Goal: Task Accomplishment & Management: Manage account settings

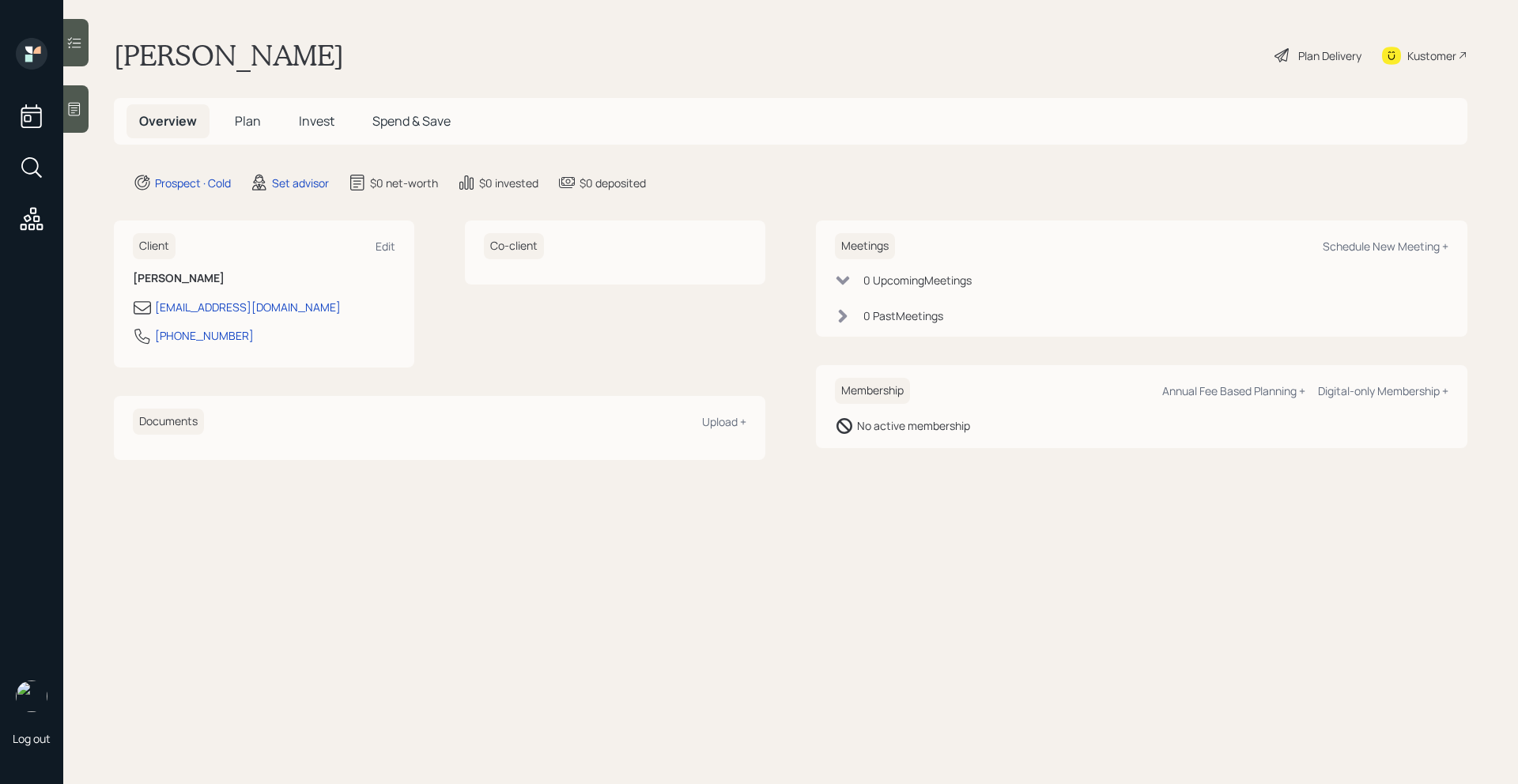
click at [69, 116] on icon at bounding box center [74, 109] width 16 height 16
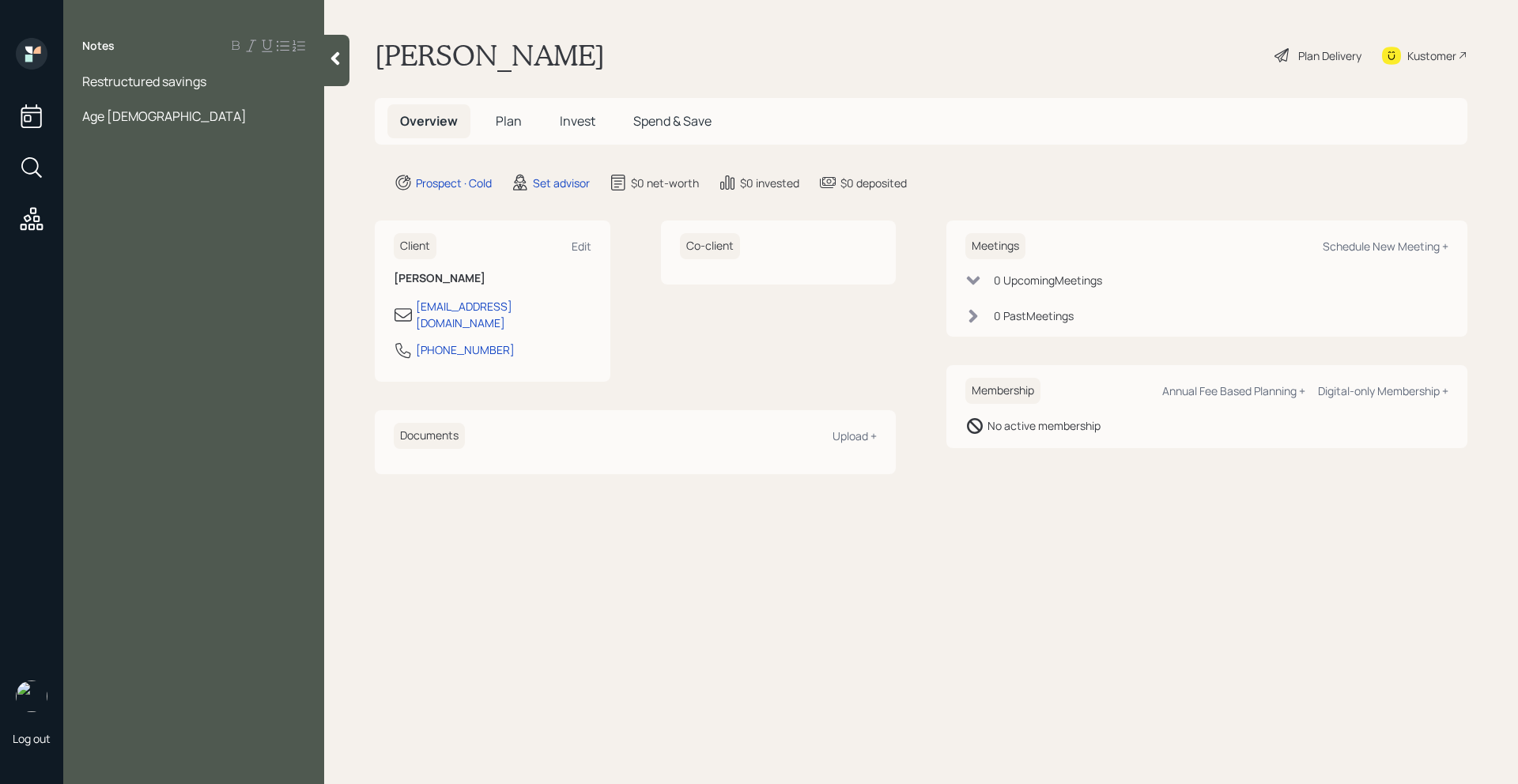
click at [200, 82] on span "Restructured savings" at bounding box center [144, 81] width 124 height 18
click at [209, 82] on div "Restructured savings" at bounding box center [193, 81] width 223 height 18
click at [114, 144] on div at bounding box center [193, 150] width 223 height 18
click at [122, 144] on div at bounding box center [193, 150] width 223 height 18
click at [129, 139] on div "Age [DEMOGRAPHIC_DATA]" at bounding box center [193, 134] width 223 height 18
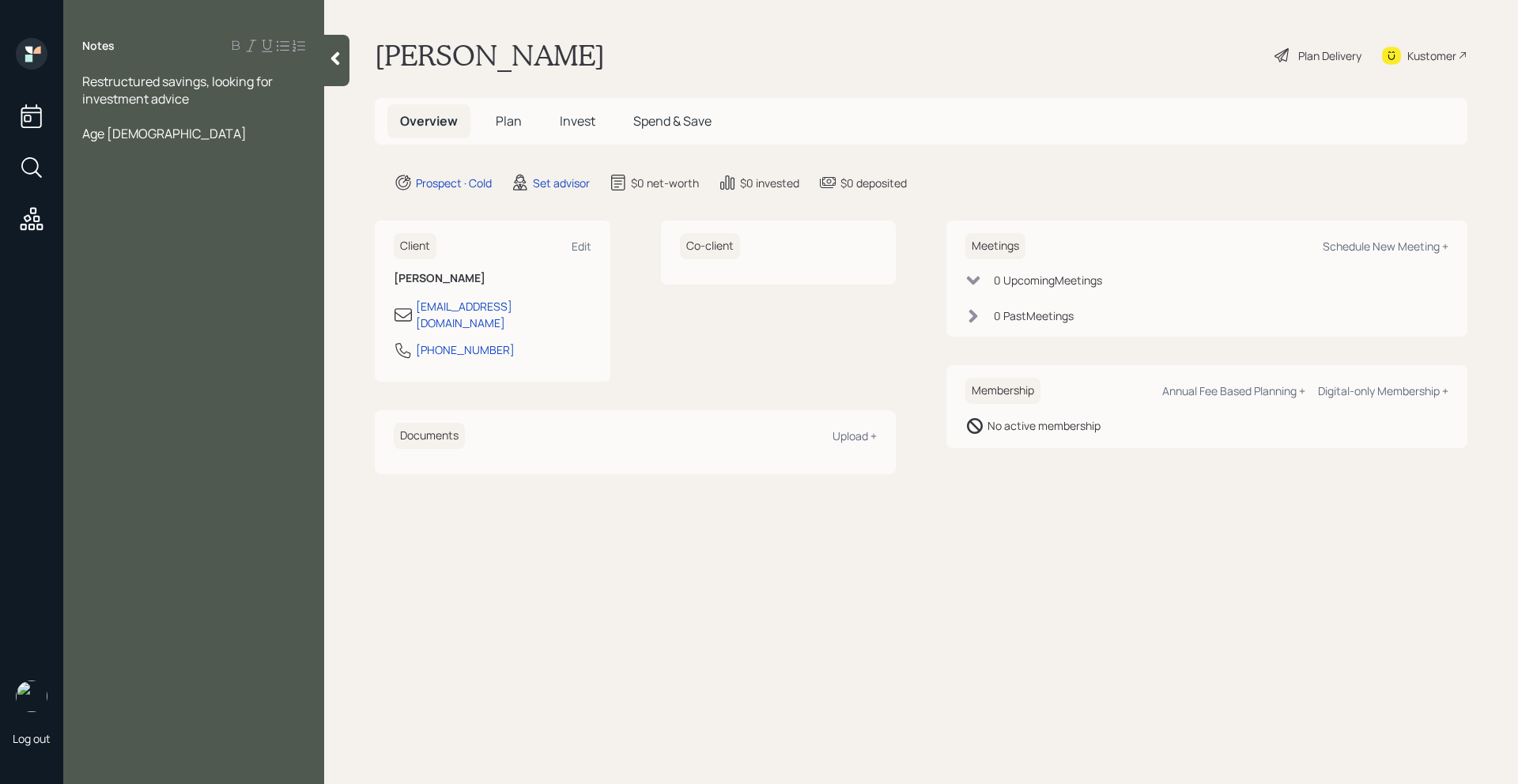
click at [83, 180] on div "Notes Restructured savings, looking for investment advice Age [DEMOGRAPHIC_DATA]" at bounding box center [194, 401] width 261 height 727
click at [108, 176] on div "Notes Restructured savings, looking for investment advice Age [DEMOGRAPHIC_DATA]" at bounding box center [194, 401] width 261 height 727
click at [120, 154] on div at bounding box center [193, 150] width 223 height 18
click at [143, 130] on div "Age [DEMOGRAPHIC_DATA]" at bounding box center [193, 134] width 223 height 18
click at [160, 205] on div "SS: 1,500" at bounding box center [193, 203] width 223 height 18
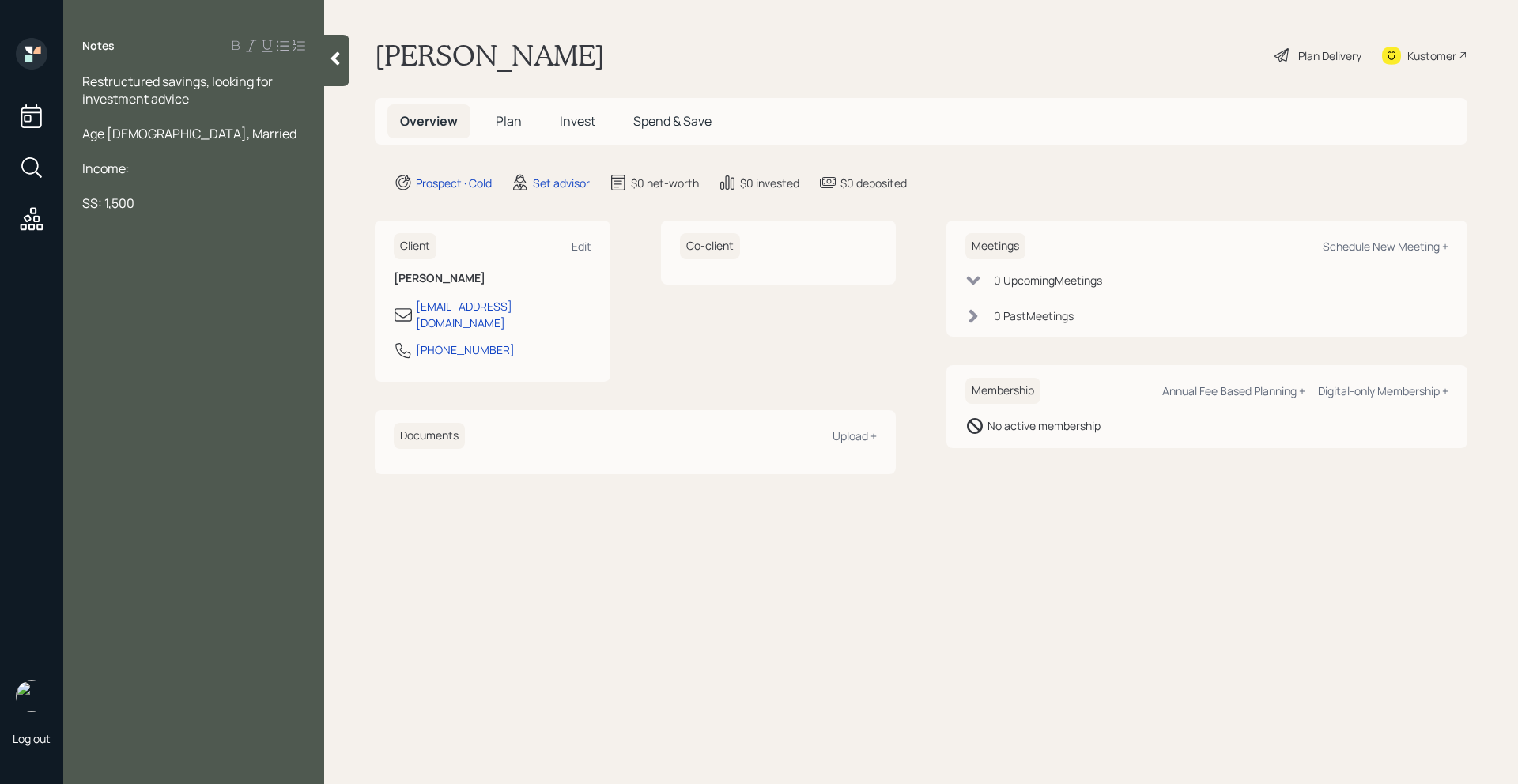
click at [151, 175] on div "Income:" at bounding box center [193, 168] width 223 height 18
click at [140, 239] on div "SS: 1,500" at bounding box center [193, 237] width 223 height 18
click at [156, 238] on div "SS: 1,500" at bounding box center [193, 237] width 223 height 18
click at [207, 95] on div "Restructured savings, looking for investment advice" at bounding box center [193, 90] width 223 height 35
click at [180, 224] on div at bounding box center [193, 220] width 223 height 18
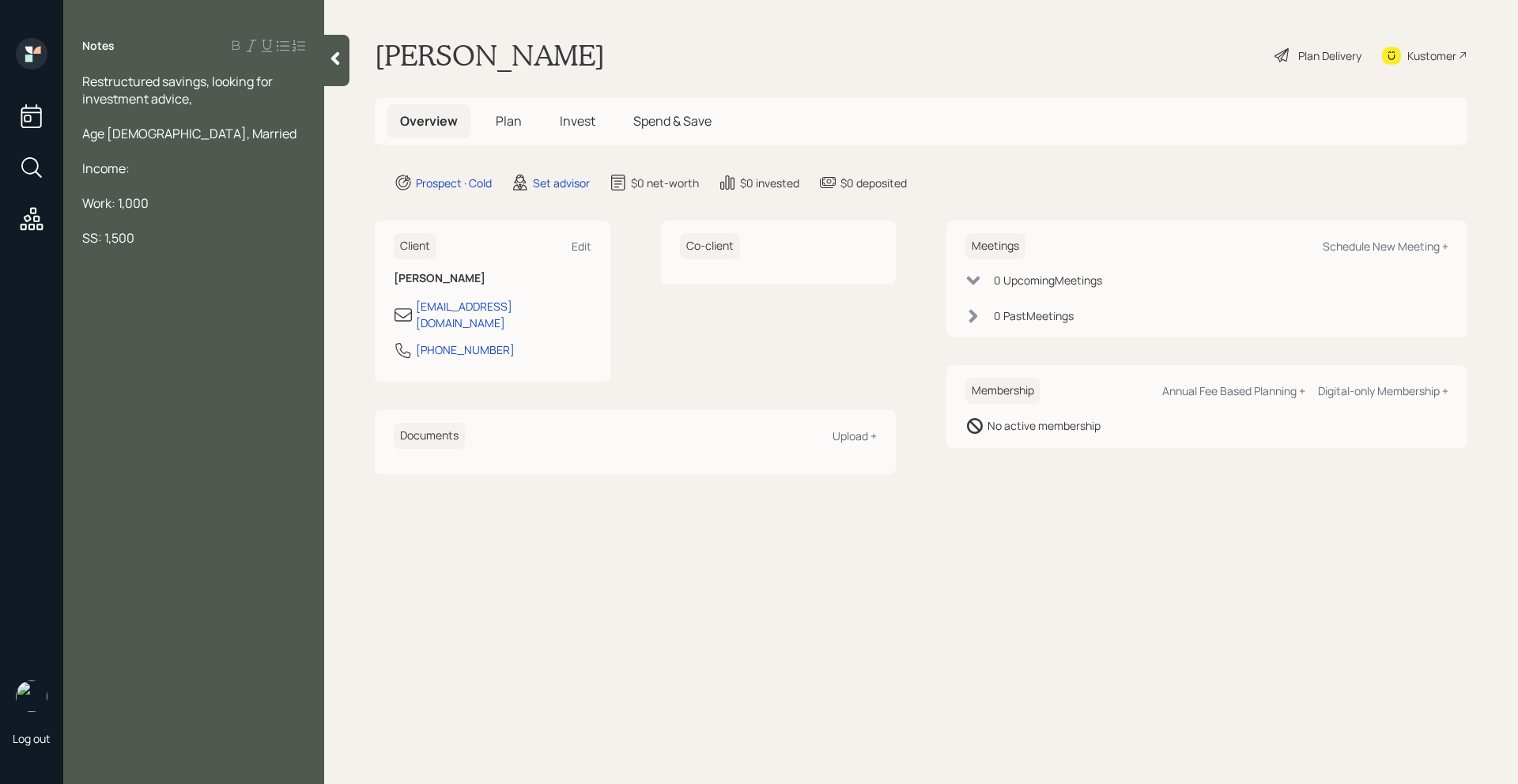
click at [179, 196] on div "Work: 1,000" at bounding box center [193, 203] width 223 height 18
click at [147, 253] on div at bounding box center [193, 255] width 223 height 18
click at [163, 236] on div "SS: 1,500" at bounding box center [193, 237] width 223 height 18
click at [223, 104] on div "Restructured savings, looking for investment advice," at bounding box center [193, 90] width 223 height 35
click at [223, 114] on div at bounding box center [193, 116] width 223 height 18
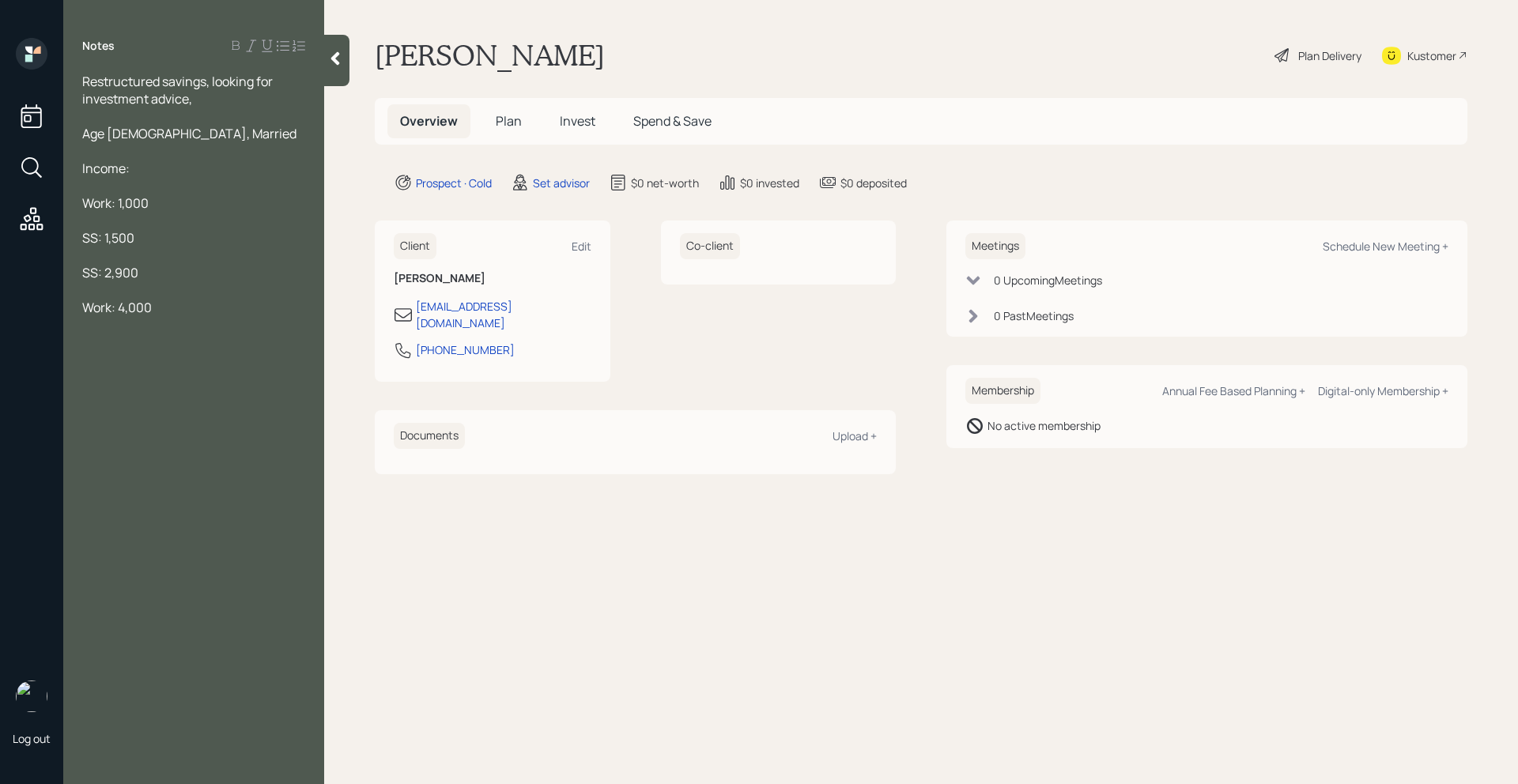
click at [219, 132] on div "Age [DEMOGRAPHIC_DATA], Married" at bounding box center [193, 134] width 223 height 18
click at [180, 205] on div "Work: 1,000" at bounding box center [193, 203] width 223 height 18
click at [180, 312] on div "Work: 4,000" at bounding box center [193, 307] width 223 height 18
click at [160, 260] on div at bounding box center [193, 255] width 223 height 18
click at [162, 270] on div "SS: 2,900" at bounding box center [193, 272] width 223 height 18
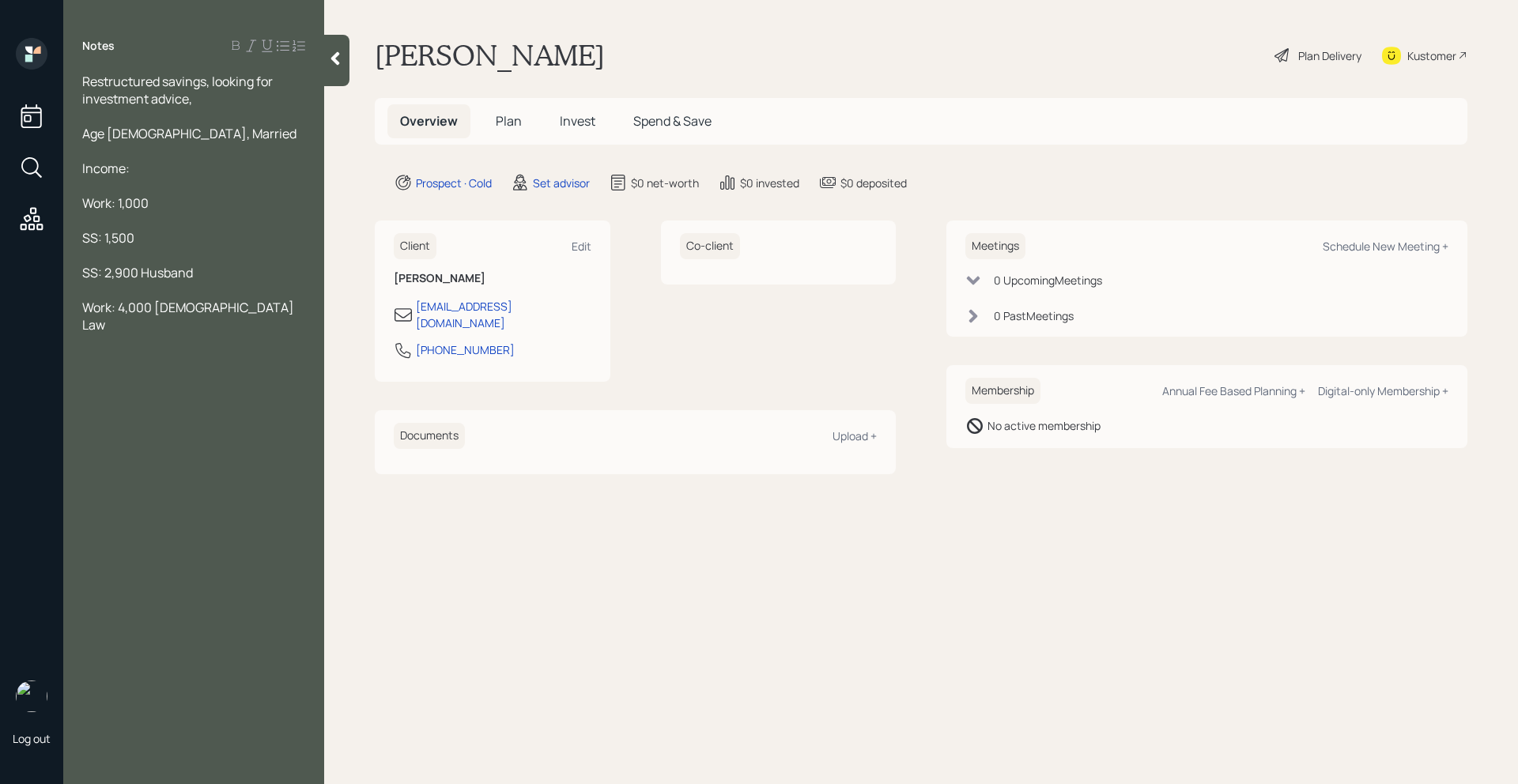
click at [155, 241] on div "SS: 1,500" at bounding box center [193, 237] width 223 height 18
click at [163, 202] on div "Work: 1,000" at bounding box center [193, 203] width 223 height 18
click at [253, 306] on div "Work: 4,000 [DEMOGRAPHIC_DATA] Law" at bounding box center [193, 316] width 223 height 35
click at [166, 204] on div "Work: 1,000" at bounding box center [193, 203] width 223 height 18
click at [125, 351] on div at bounding box center [193, 359] width 223 height 18
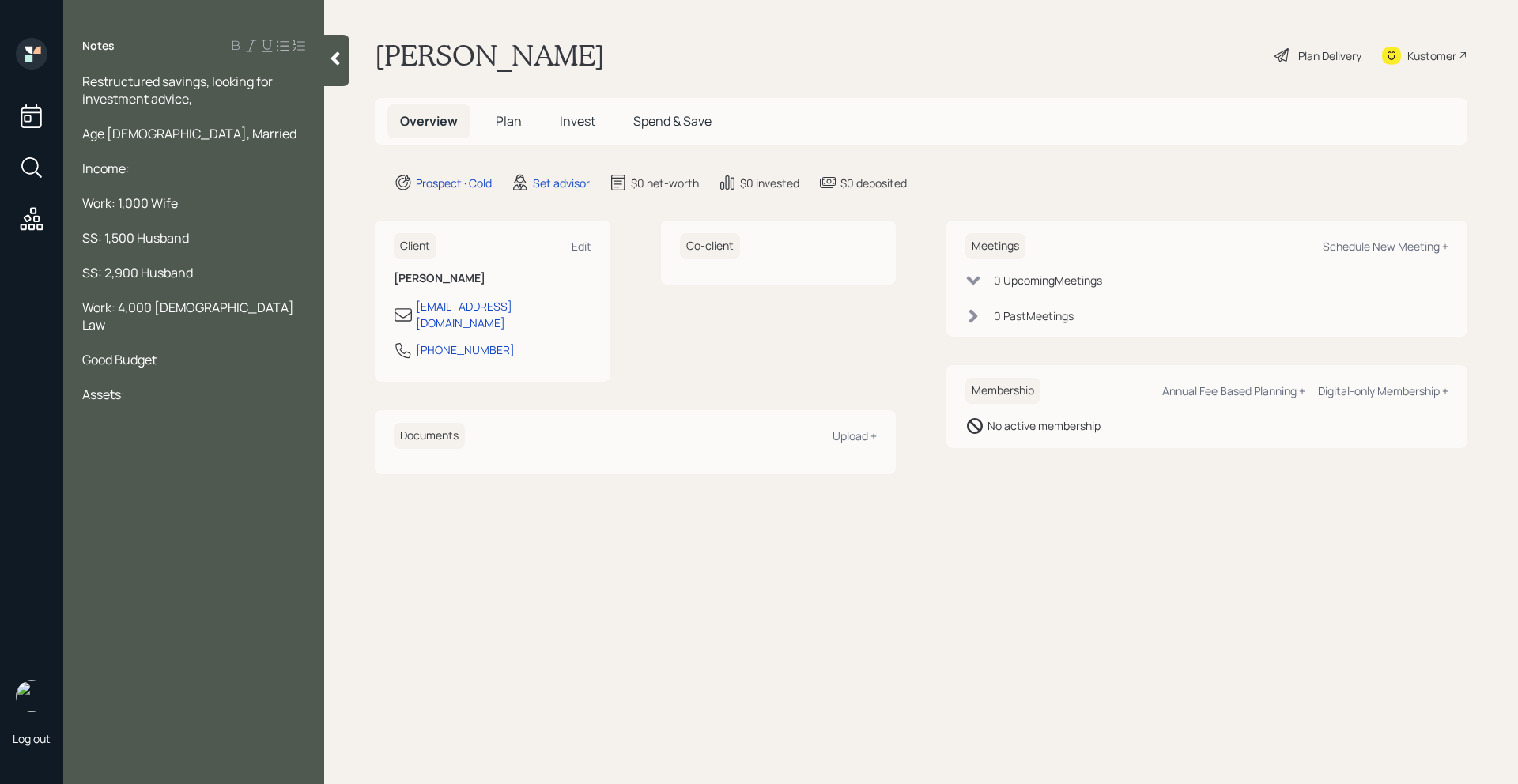
click at [220, 95] on div "Restructured savings, looking for investment advice," at bounding box center [193, 90] width 223 height 35
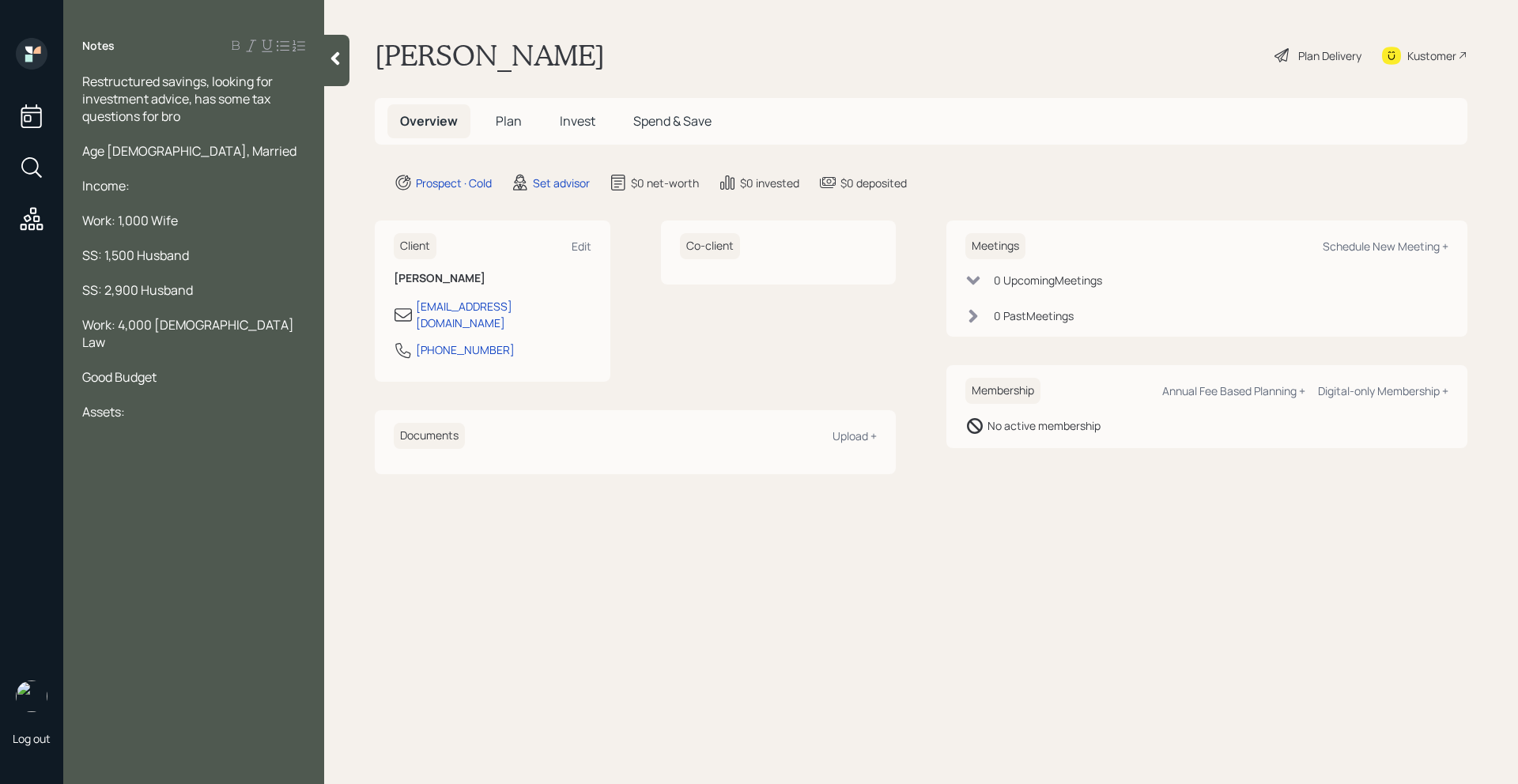
click at [93, 403] on span "Assets:" at bounding box center [103, 412] width 43 height 18
click at [94, 420] on div at bounding box center [193, 428] width 223 height 18
click at [193, 147] on div "Age [DEMOGRAPHIC_DATA], Married" at bounding box center [193, 150] width 223 height 18
click at [104, 681] on div at bounding box center [193, 690] width 223 height 18
click at [86, 681] on span "Taxes: 20K" at bounding box center [114, 690] width 63 height 18
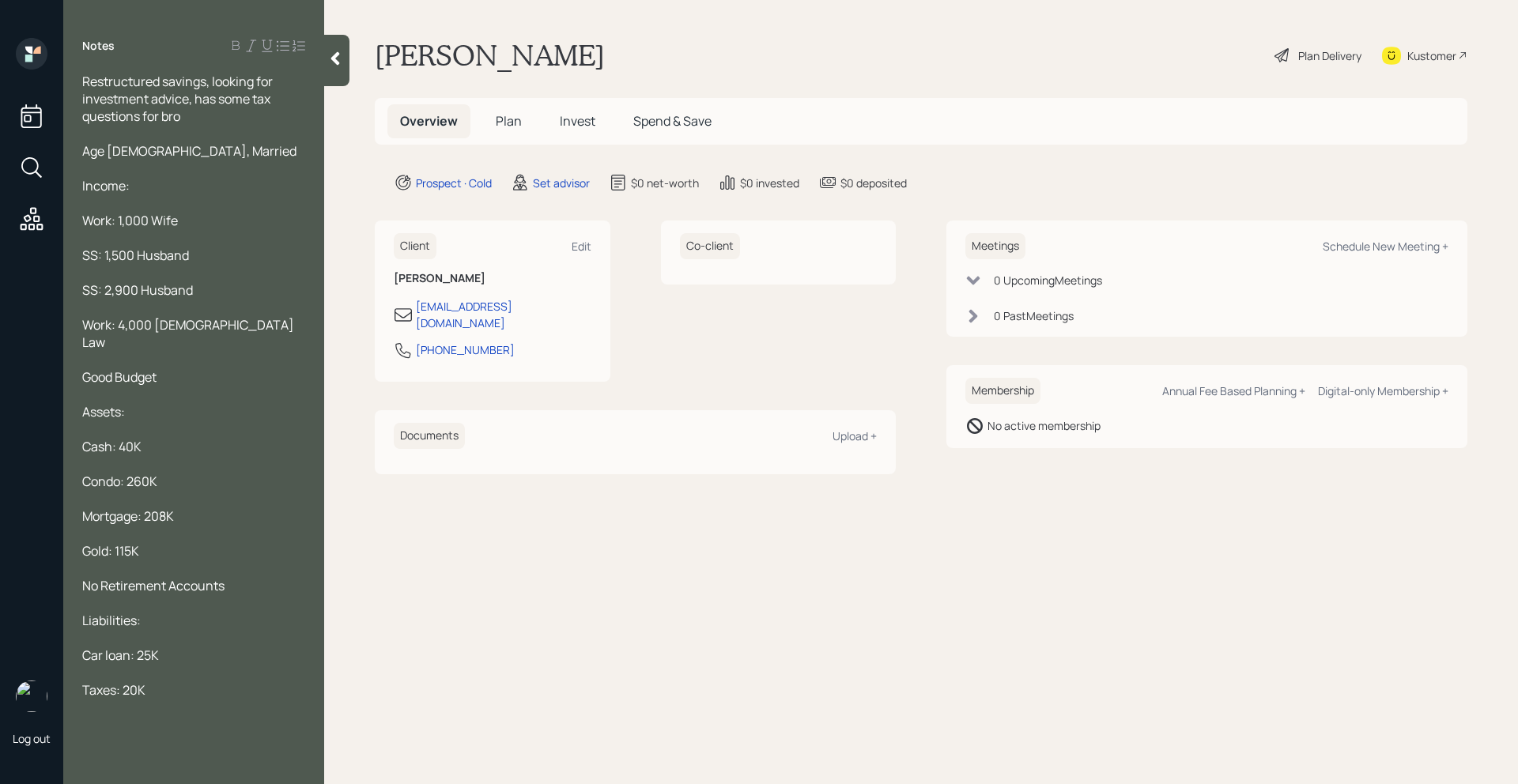
click at [225, 126] on div at bounding box center [193, 134] width 223 height 18
click at [224, 121] on div "Restructured savings, looking for investment advice, has some tax questions for…" at bounding box center [193, 99] width 223 height 52
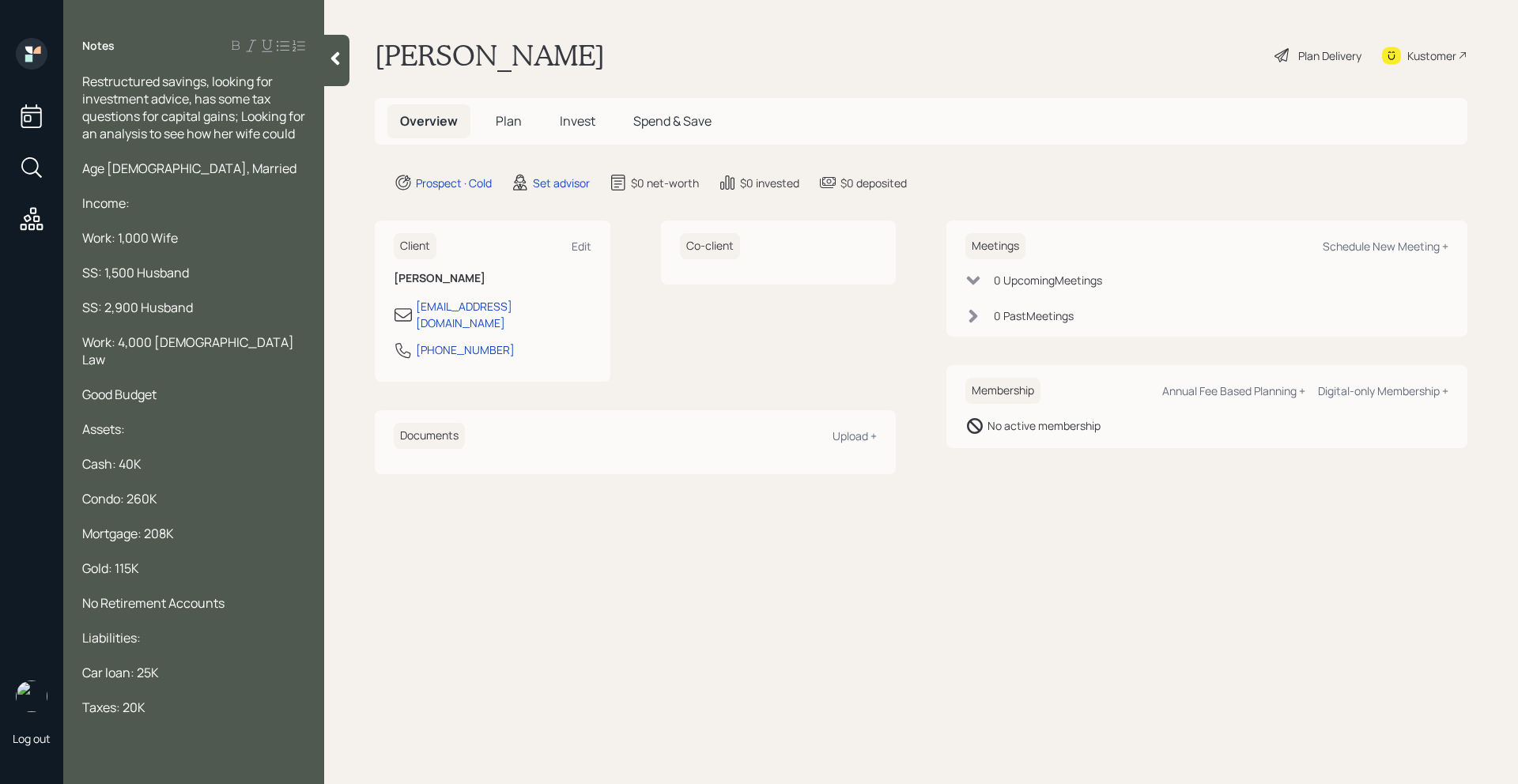
click at [125, 177] on span "Age [DEMOGRAPHIC_DATA], Married" at bounding box center [189, 168] width 214 height 18
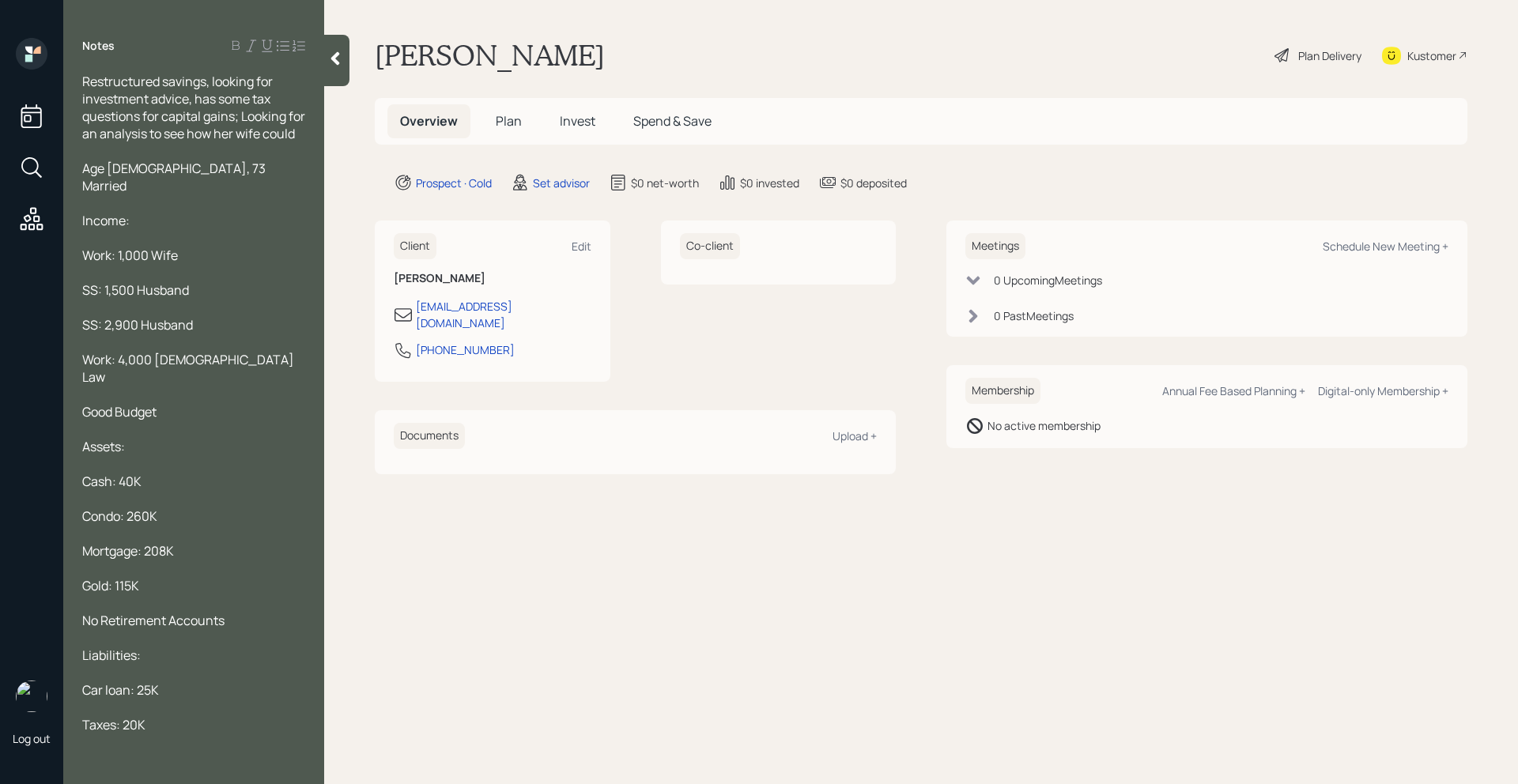
click at [126, 142] on div "Restructured savings, looking for investment advice, has some tax questions for…" at bounding box center [193, 107] width 223 height 69
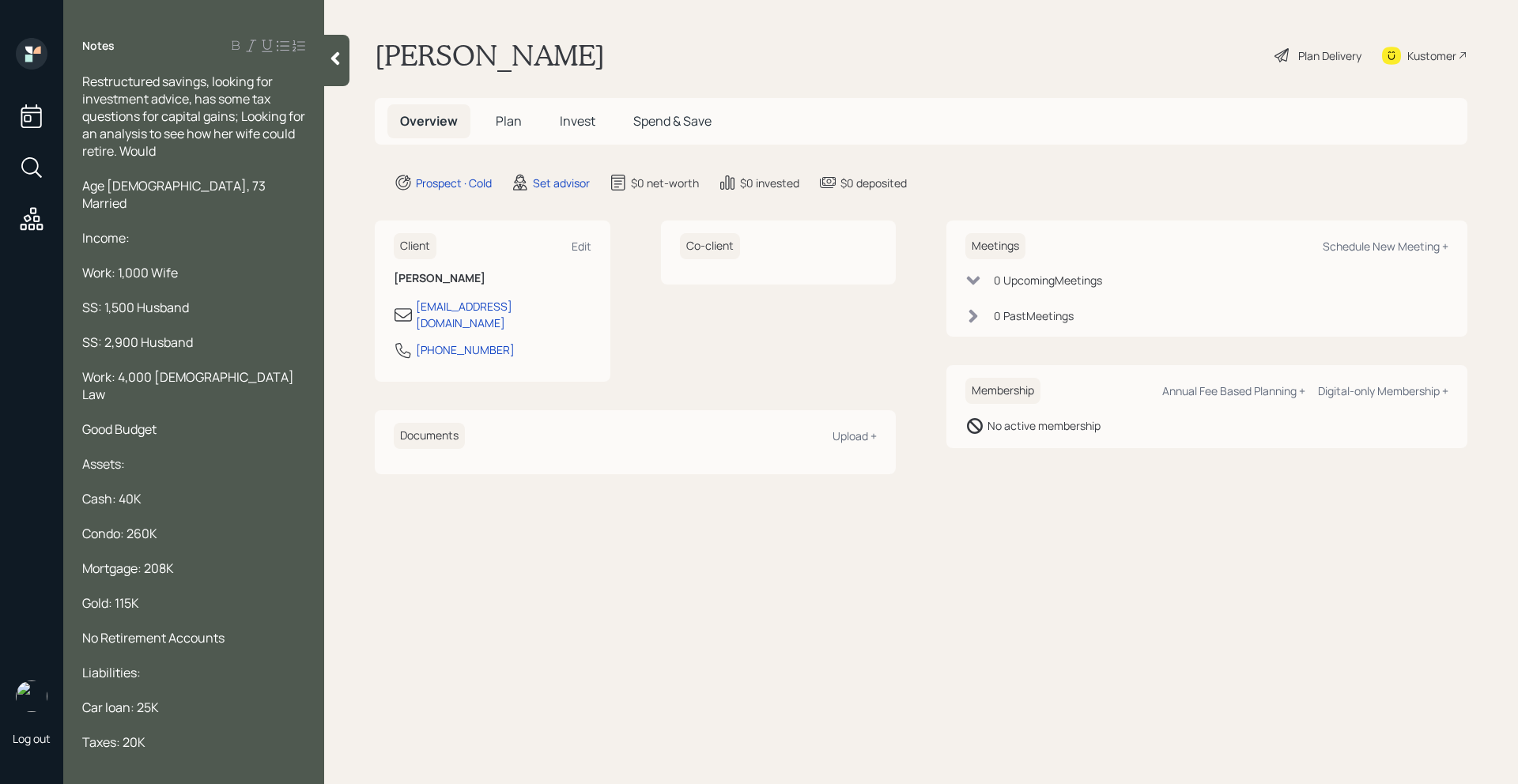
click at [1430, 219] on main "[PERSON_NAME] Plan Delivery Kustomer Overview Plan Invest Spend & Save Prospect…" at bounding box center [921, 392] width 1194 height 784
click at [189, 681] on div at bounding box center [193, 690] width 223 height 18
click at [167, 716] on div at bounding box center [193, 724] width 223 height 18
click at [84, 733] on span "Taxes: 20K" at bounding box center [114, 741] width 63 height 18
click at [210, 733] on span "Captial Gains Taxes: 20K" at bounding box center [153, 741] width 142 height 18
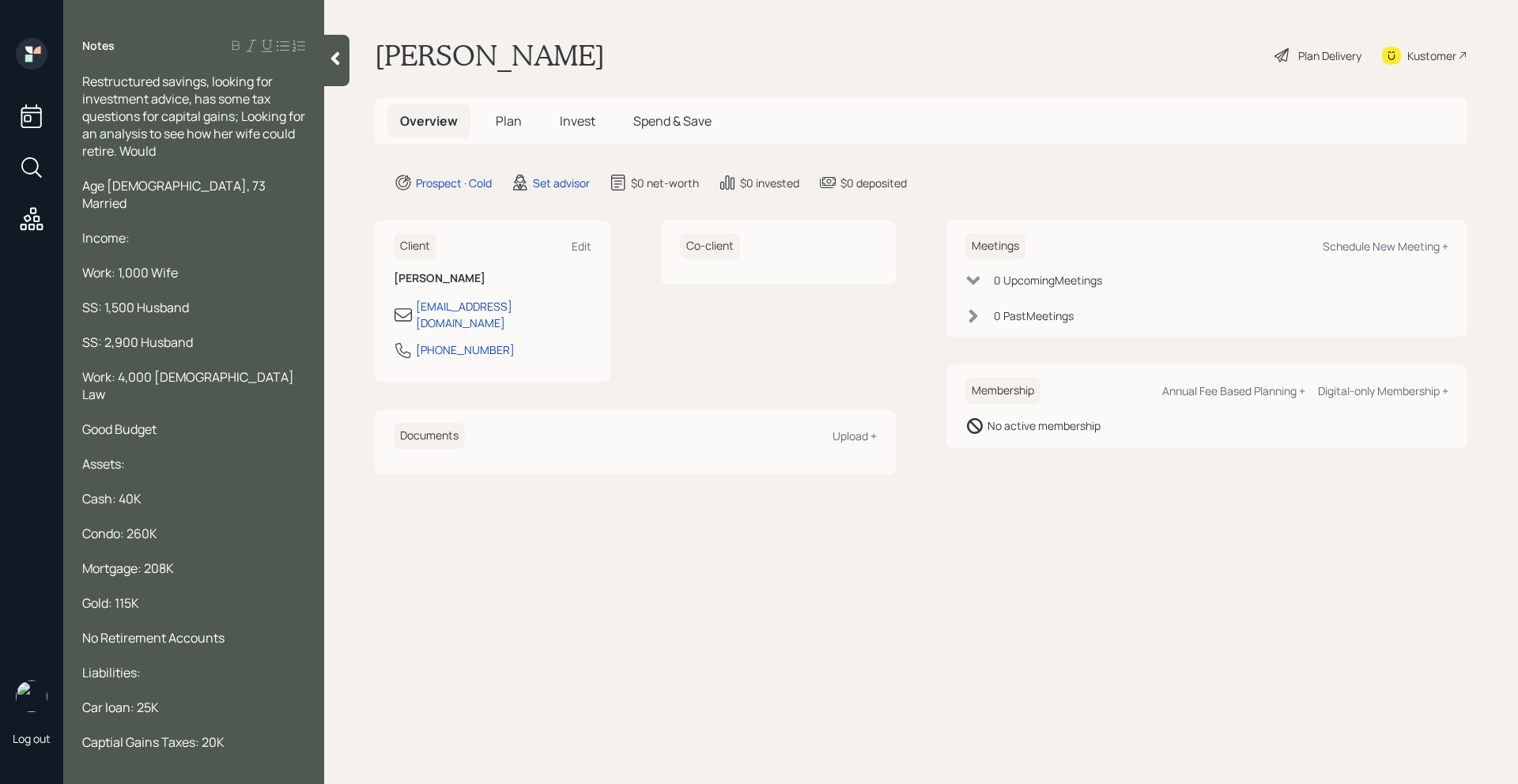
click at [201, 733] on span "Captial Gains Taxes: 20K" at bounding box center [153, 741] width 142 height 18
click at [345, 66] on div at bounding box center [337, 61] width 25 height 52
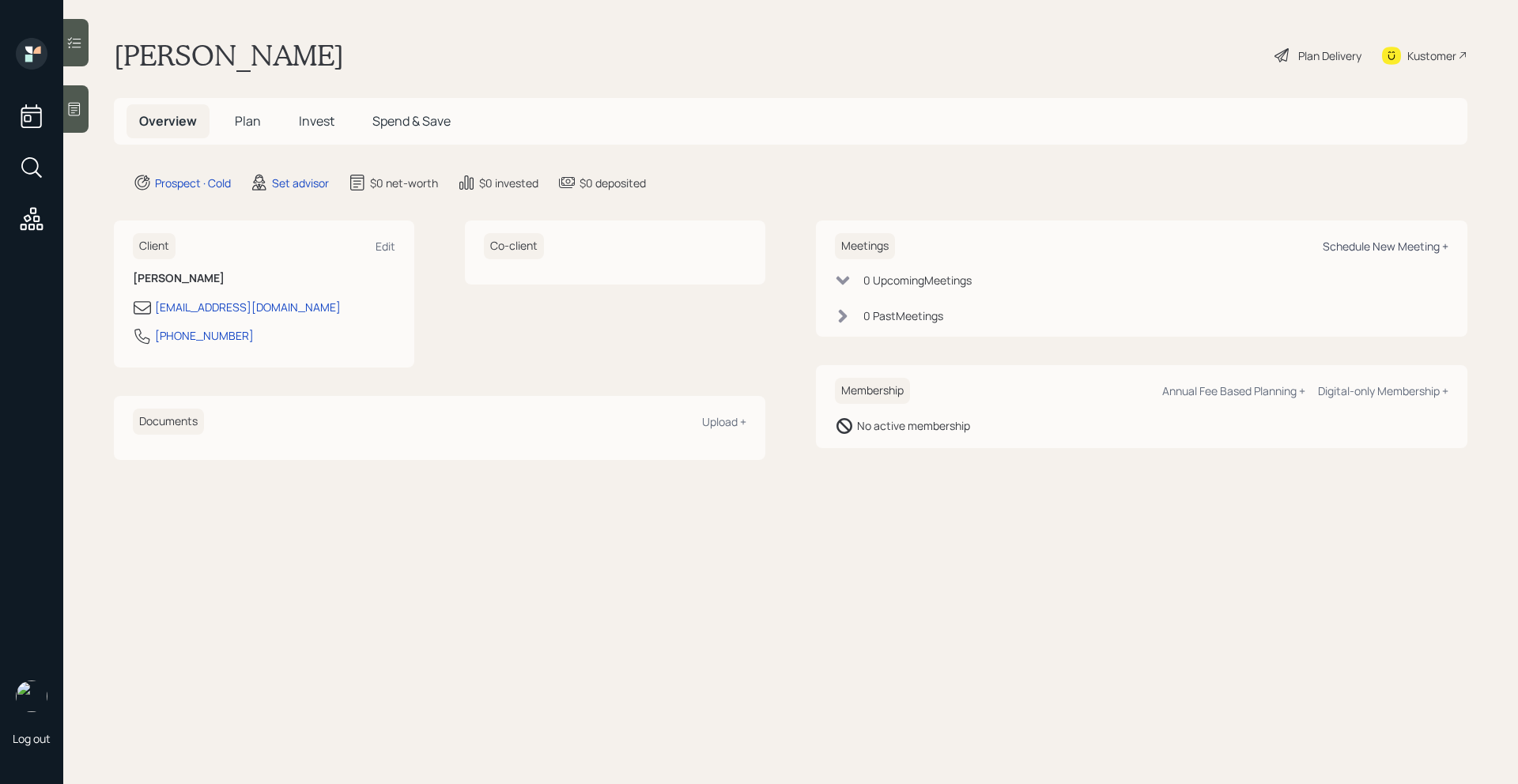
click at [1330, 241] on div "Schedule New Meeting +" at bounding box center [1385, 246] width 125 height 15
select select "round-[PERSON_NAME]"
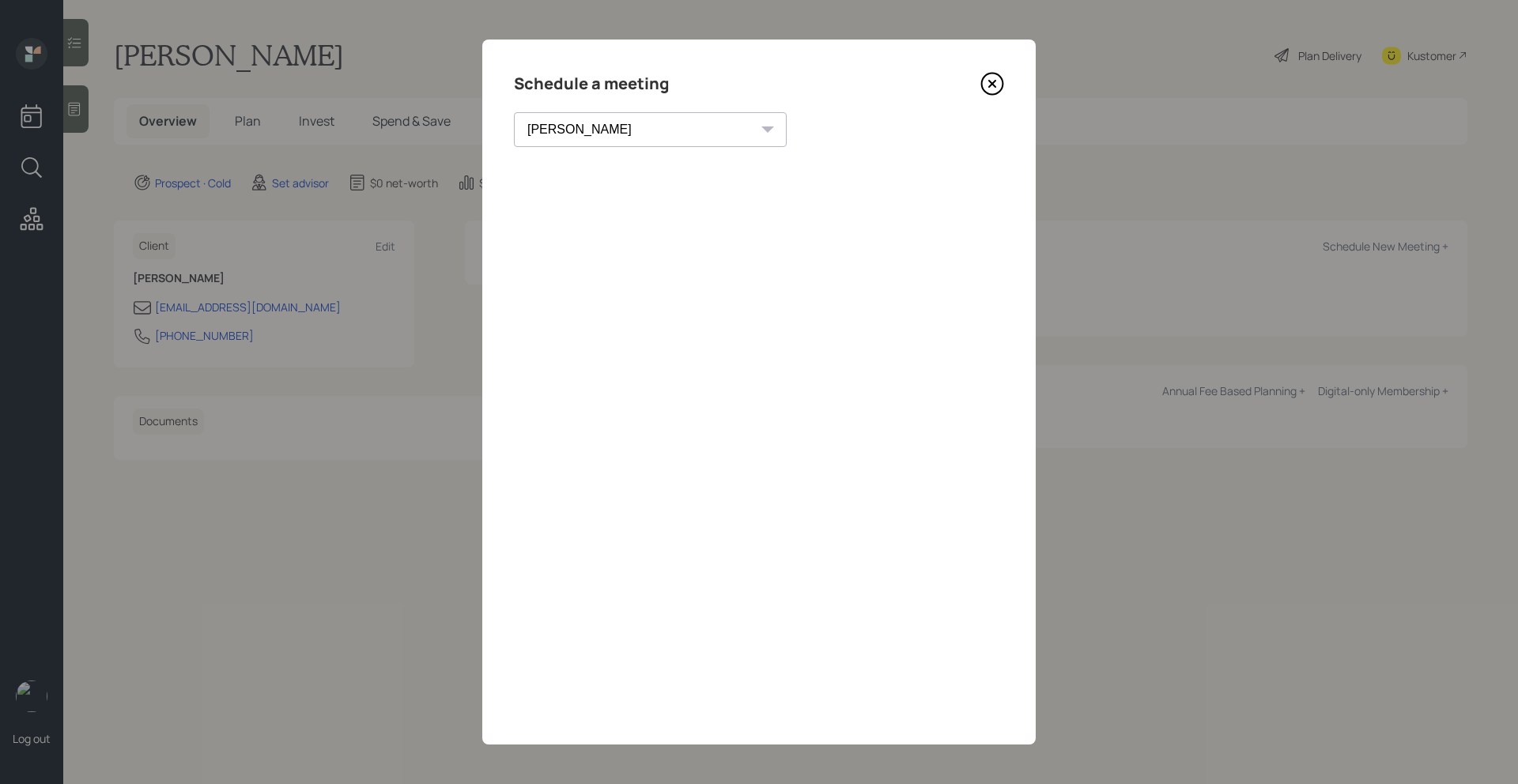
click at [991, 82] on icon at bounding box center [993, 84] width 7 height 7
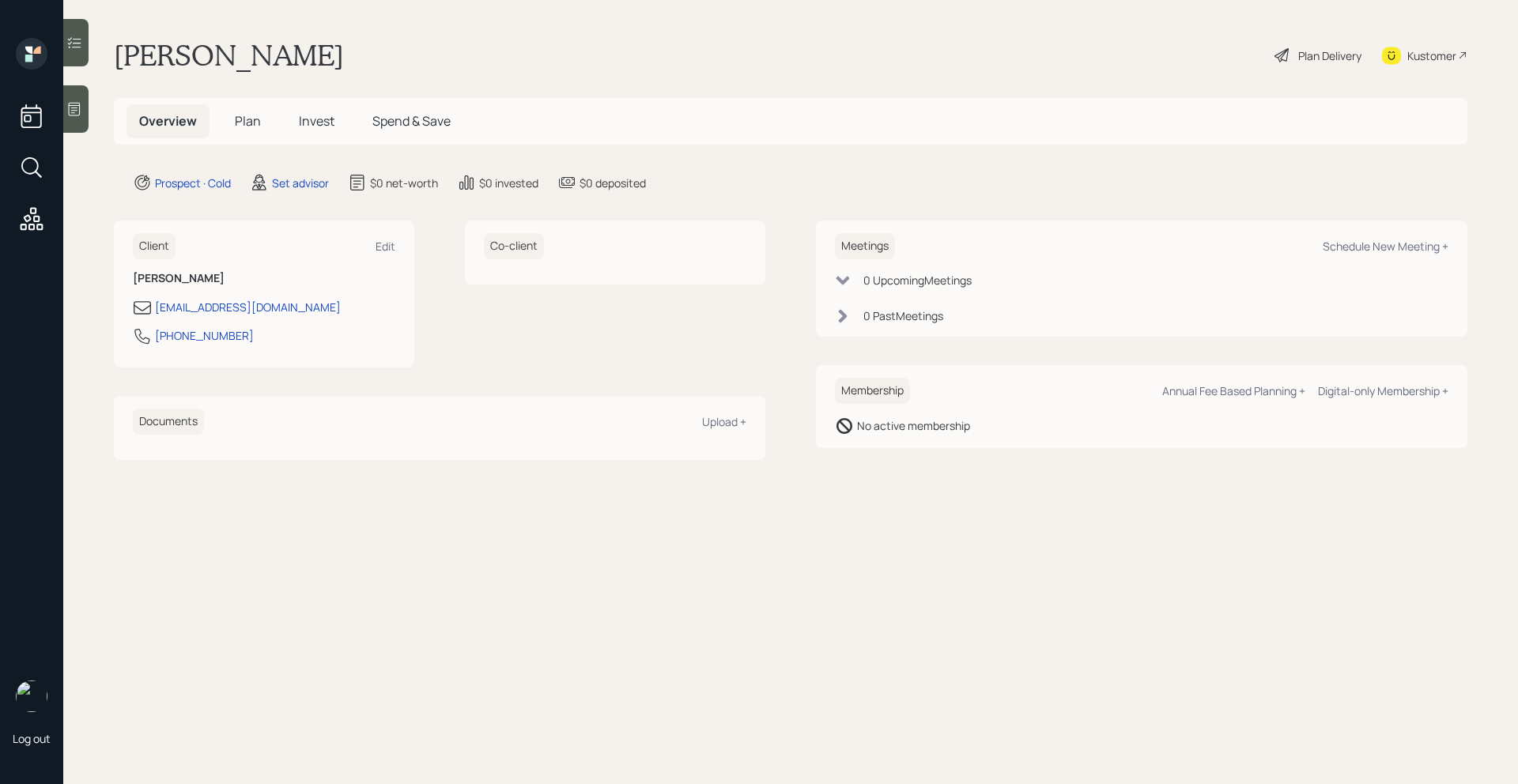
click at [78, 125] on div at bounding box center [76, 109] width 25 height 48
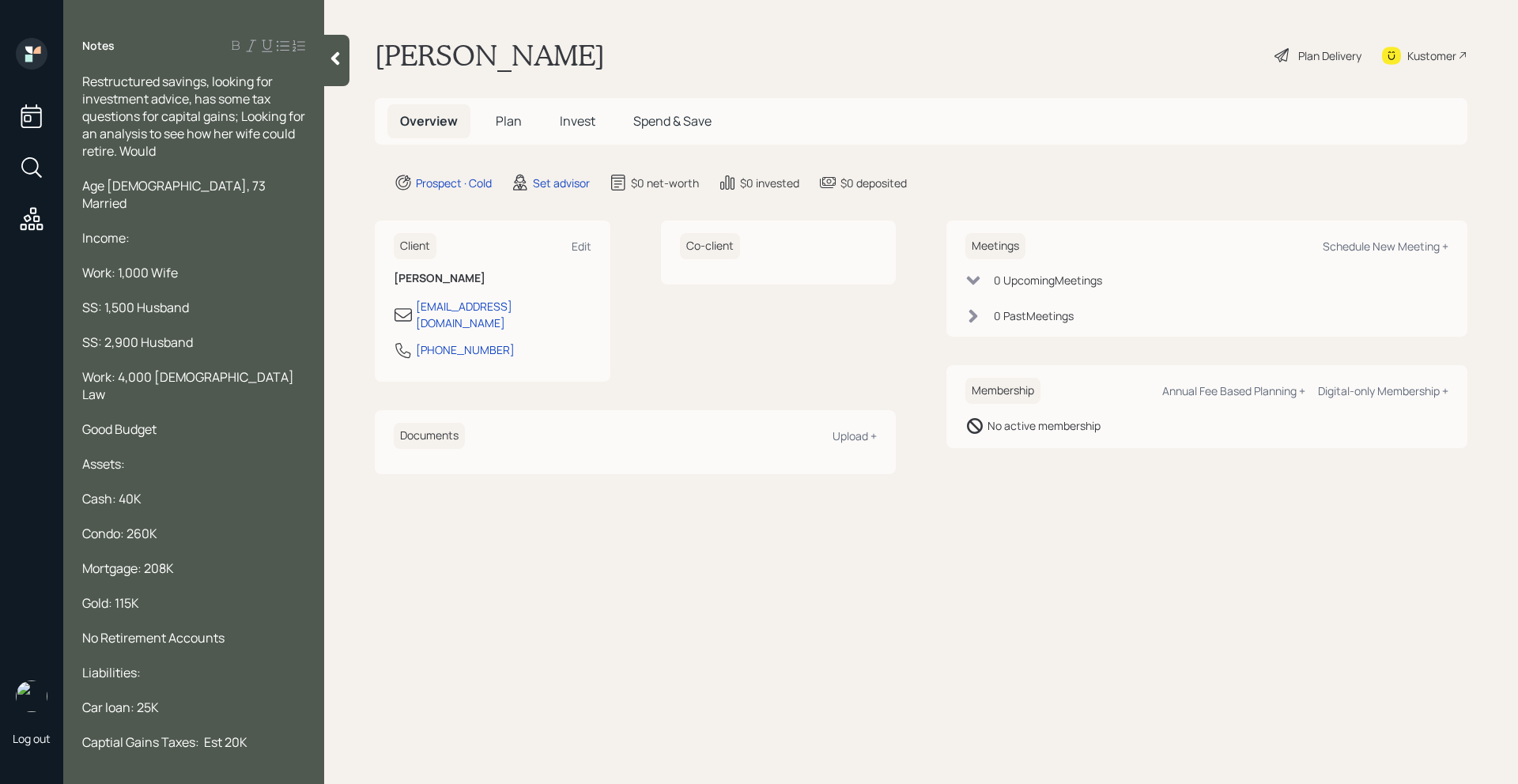
click at [206, 162] on div at bounding box center [193, 168] width 223 height 18
click at [209, 153] on div "Restructured savings, looking for investment advice, has some tax questions for…" at bounding box center [193, 116] width 223 height 87
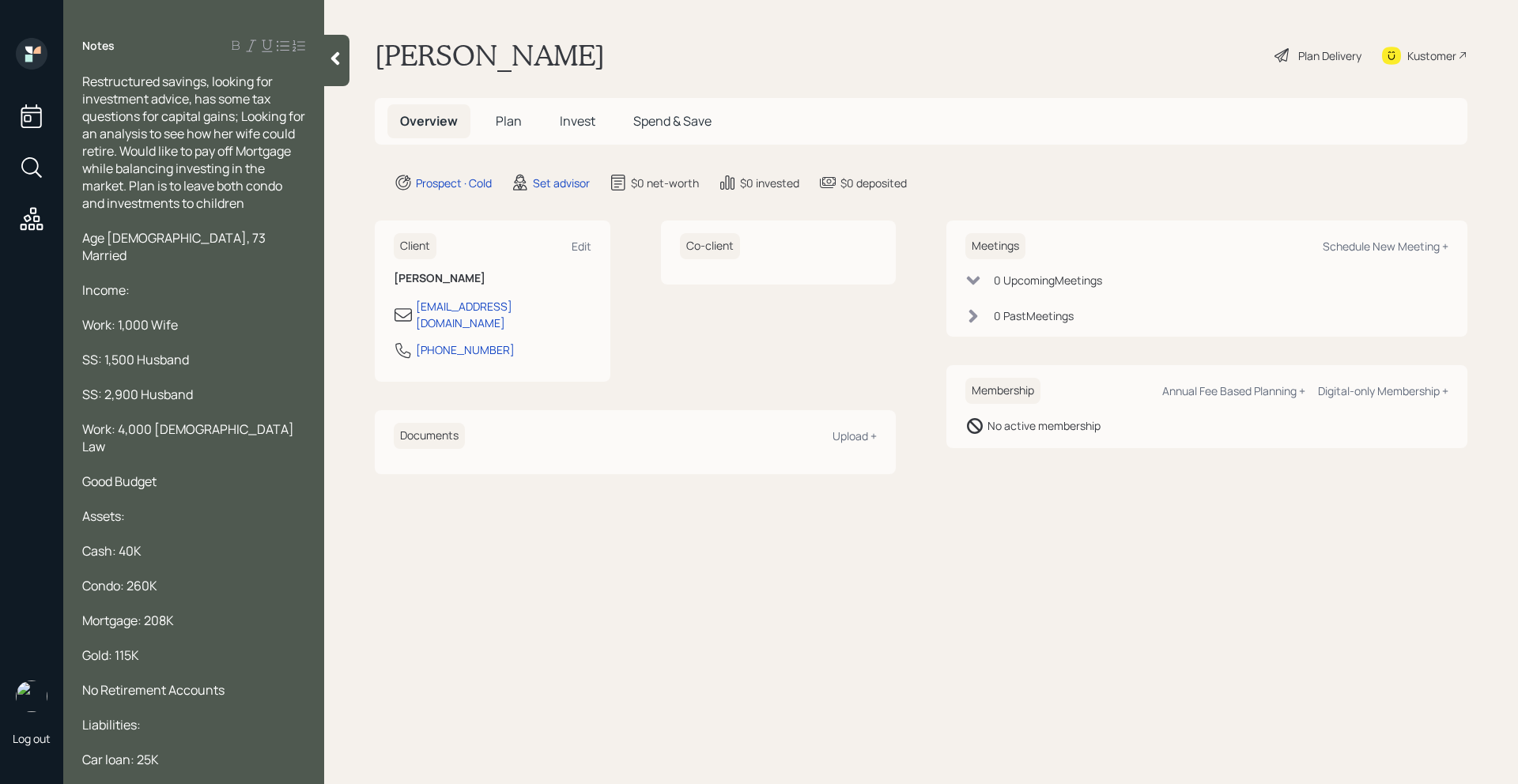
click at [122, 316] on span "Work: 1,000 Wife" at bounding box center [129, 324] width 95 height 18
click at [117, 316] on span "Work: 1,000 Wife" at bounding box center [129, 324] width 95 height 18
click at [105, 351] on span "SS: 1,500 Husband" at bounding box center [135, 359] width 107 height 18
click at [105, 386] on span "SS: 2,900 Husband" at bounding box center [137, 394] width 110 height 18
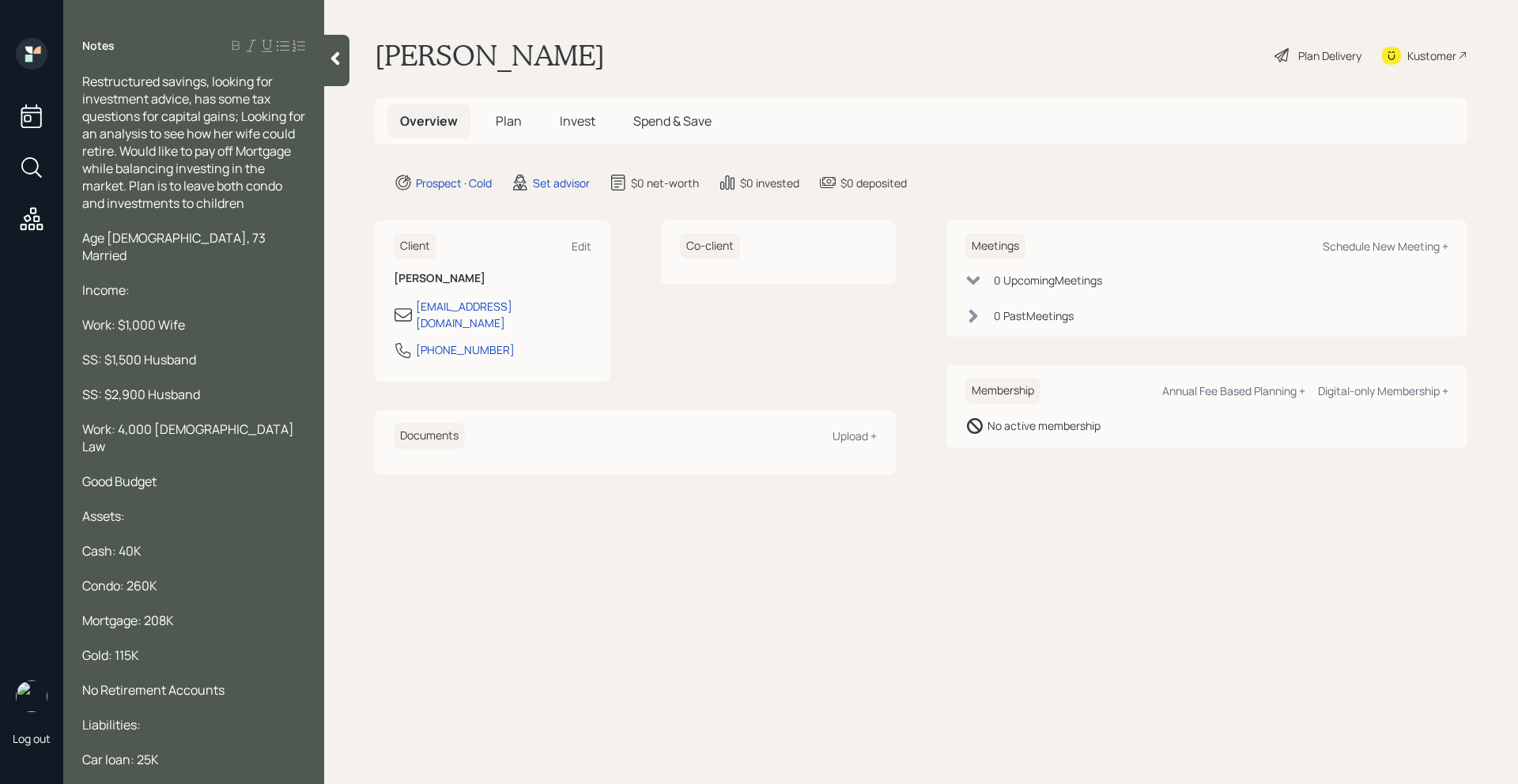
click at [119, 420] on span "Work: 4,000 [DEMOGRAPHIC_DATA] Law" at bounding box center [189, 438] width 214 height 35
click at [234, 453] on div at bounding box center [193, 461] width 223 height 18
click at [216, 453] on div at bounding box center [193, 461] width 223 height 18
click at [251, 331] on div at bounding box center [193, 339] width 223 height 18
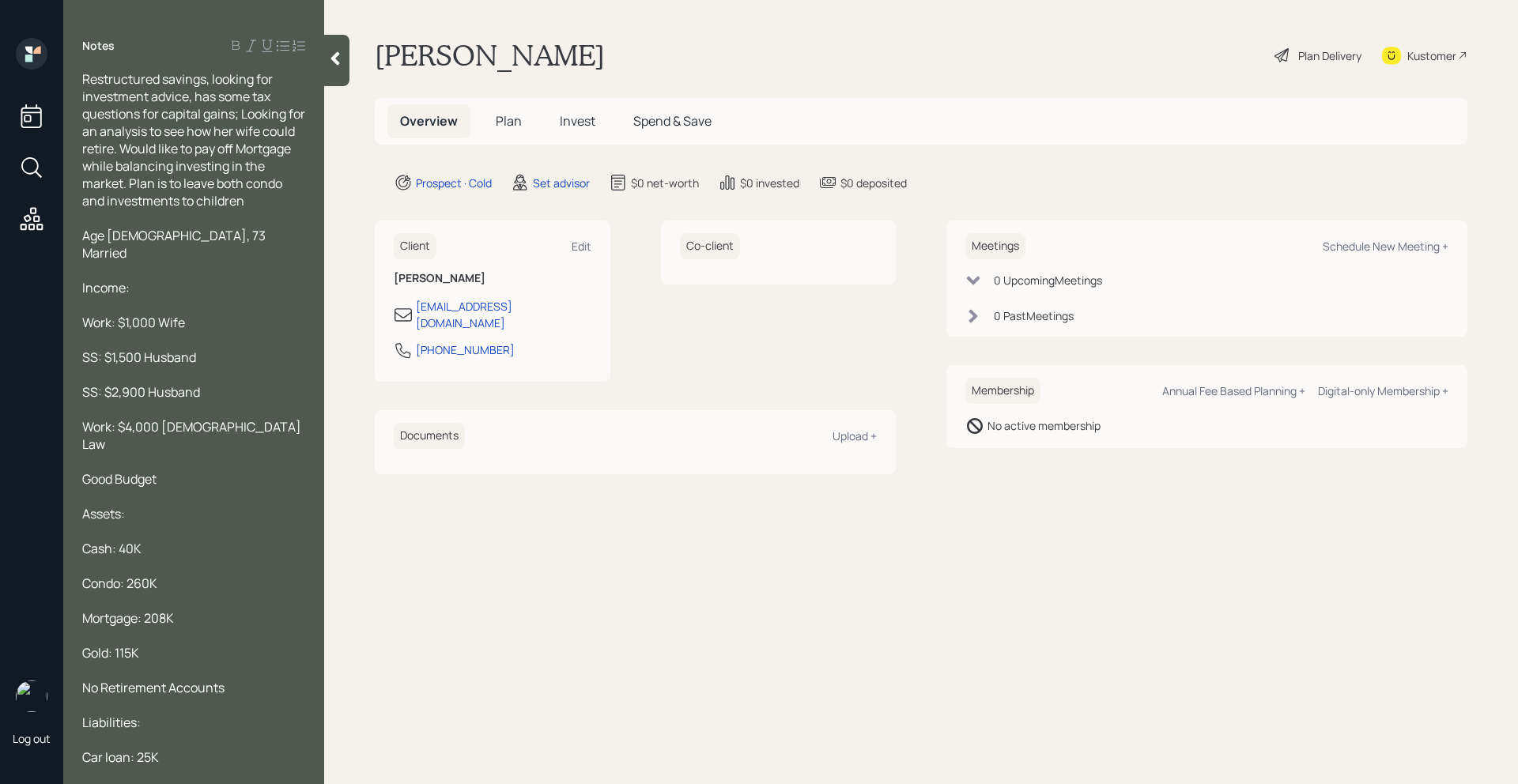
click at [187, 470] on div "Good Budget" at bounding box center [193, 478] width 223 height 18
click at [269, 418] on div "Work: $4,000 [DEMOGRAPHIC_DATA] Law" at bounding box center [193, 436] width 223 height 35
click at [174, 505] on div "Good Budget" at bounding box center [193, 513] width 223 height 18
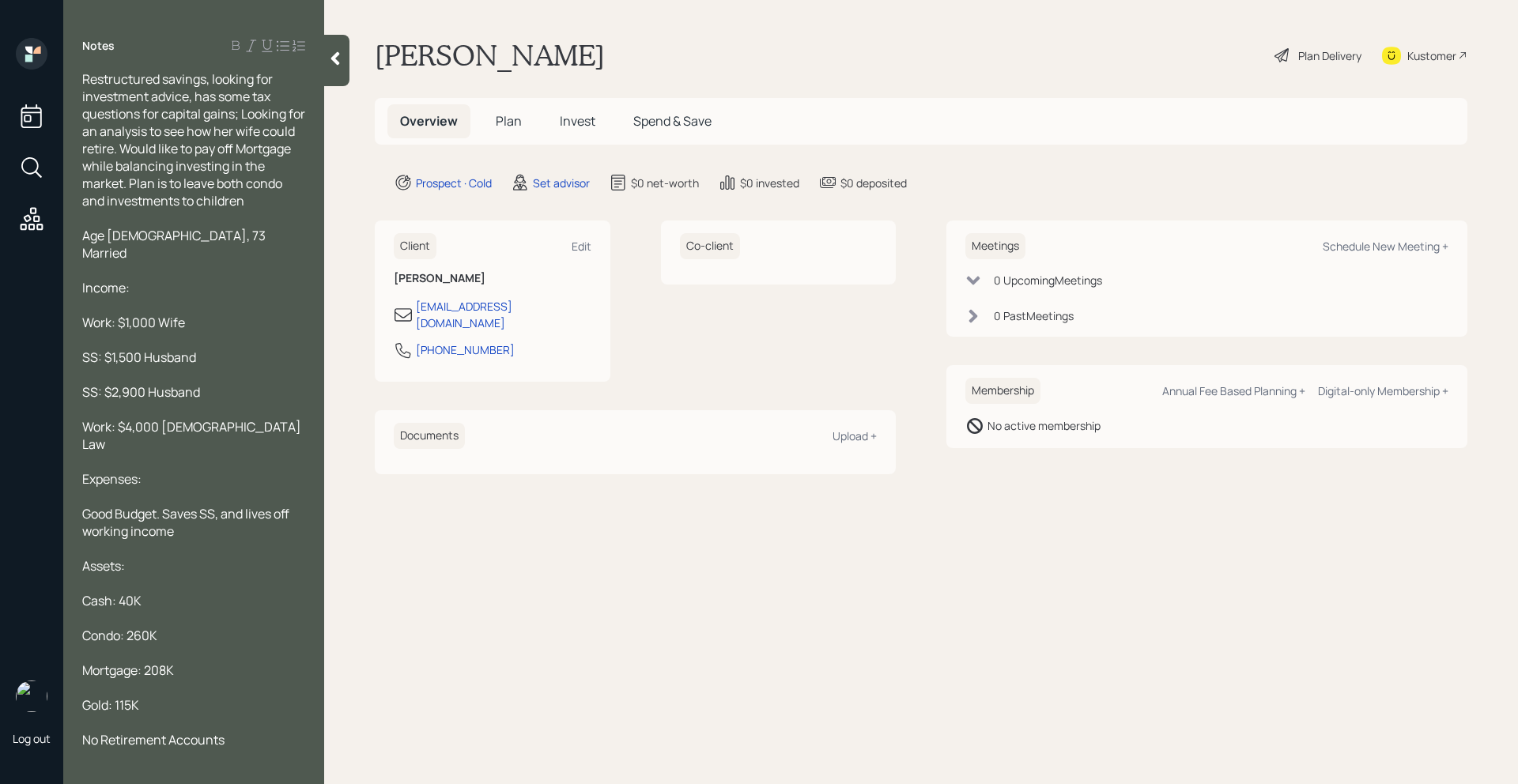
scroll to position [54, 0]
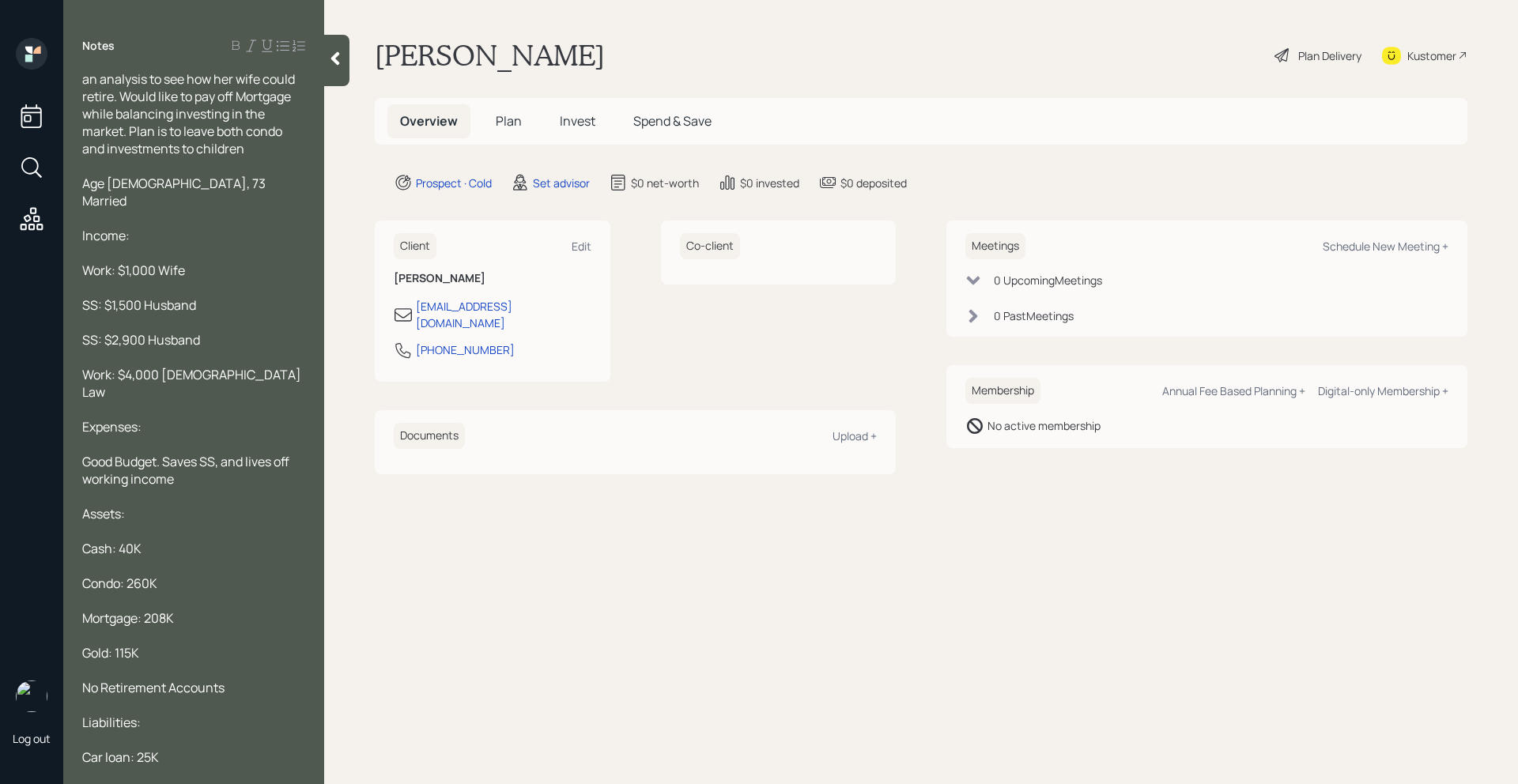
click at [102, 766] on div at bounding box center [193, 774] width 223 height 18
click at [104, 783] on span "Captial Gains Taxes: Est 20K" at bounding box center [165, 792] width 165 height 18
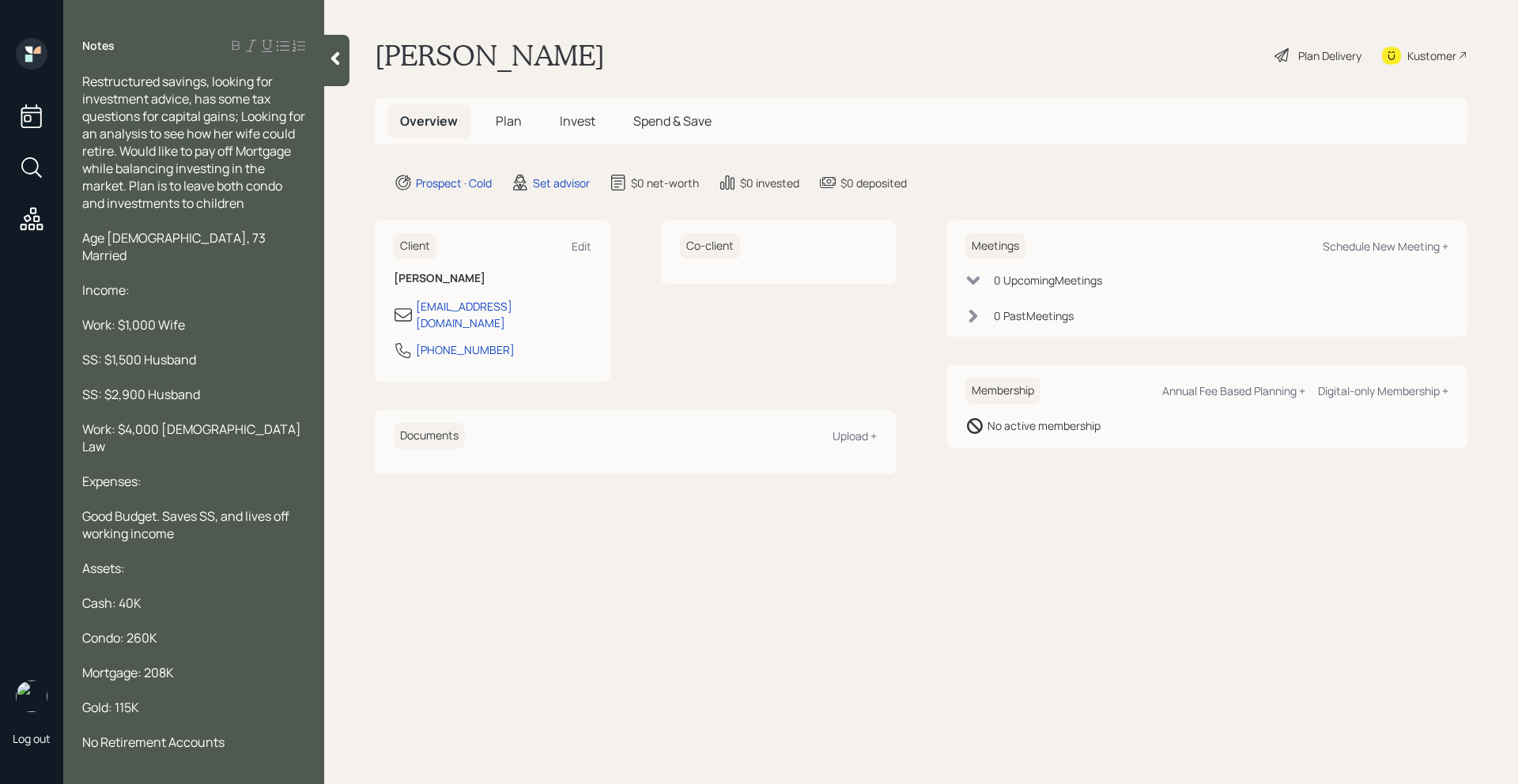
click at [212, 82] on span "Restructured savings, looking for investment advice, has some tax questions for…" at bounding box center [195, 142] width 226 height 139
click at [160, 117] on span "Restructured savings and looking for investment advice, has some tax questions …" at bounding box center [195, 142] width 226 height 139
click at [195, 140] on span "Restructured savings and looking for investment advice, has some tax questions …" at bounding box center [194, 142] width 225 height 139
click at [299, 138] on span "Restructured savings and looking for investment advice, has some tax questions …" at bounding box center [194, 142] width 225 height 139
click at [323, 60] on div "Notes Restructured savings and looking for investment advice, has some tax ques…" at bounding box center [194, 401] width 261 height 727
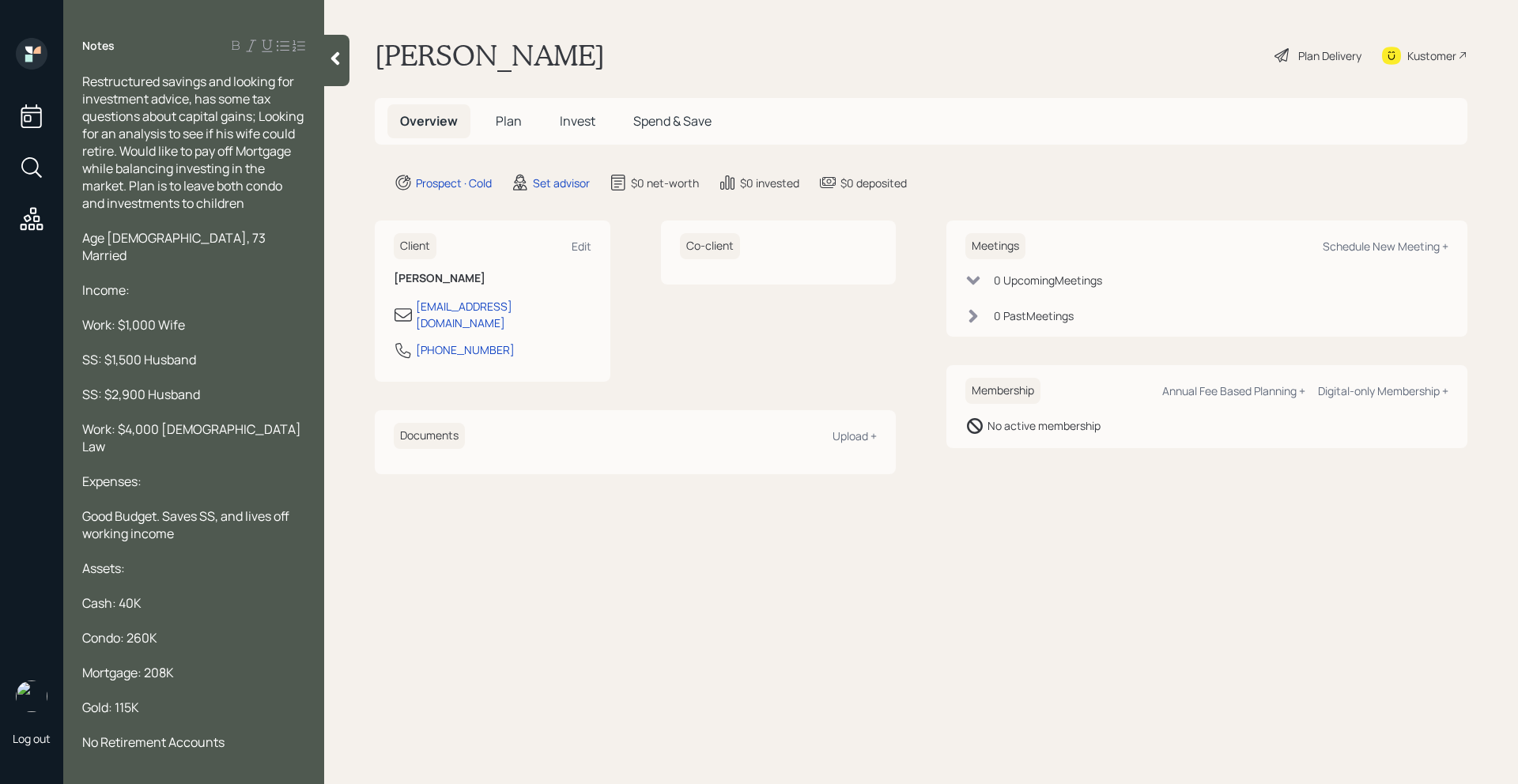
click at [336, 62] on icon at bounding box center [335, 58] width 8 height 13
